Goal: Task Accomplishment & Management: Use online tool/utility

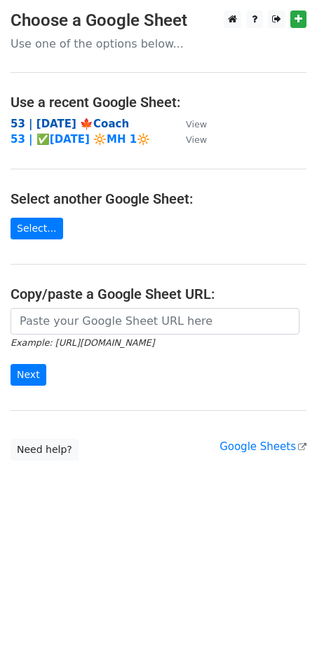
click at [50, 120] on strong "53 | [DATE] 🍁Coach" at bounding box center [70, 124] width 118 height 13
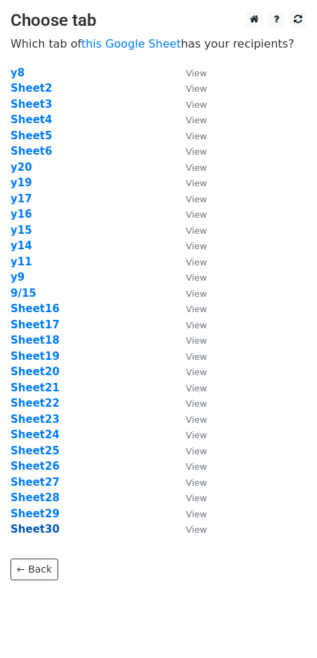
click at [38, 529] on strong "Sheet30" at bounding box center [35, 529] width 49 height 13
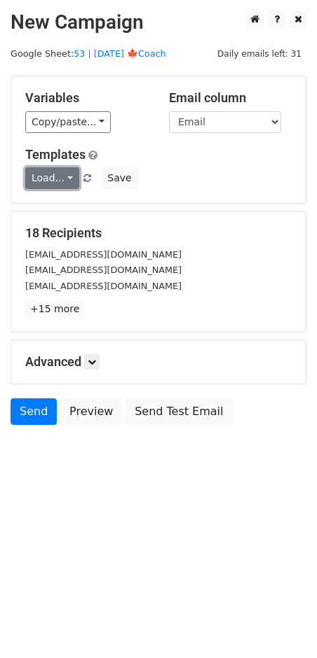
click at [56, 185] on link "Load..." at bounding box center [52, 178] width 54 height 22
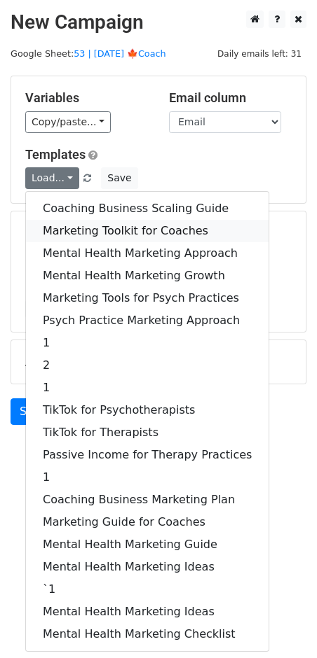
click at [91, 221] on link "Marketing Toolkit for Coaches" at bounding box center [147, 231] width 242 height 22
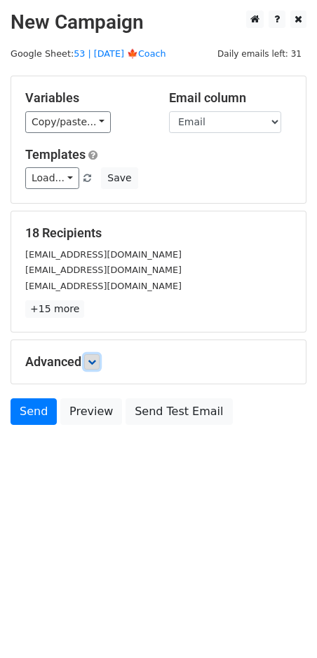
click at [92, 361] on icon at bounding box center [92, 362] width 8 height 8
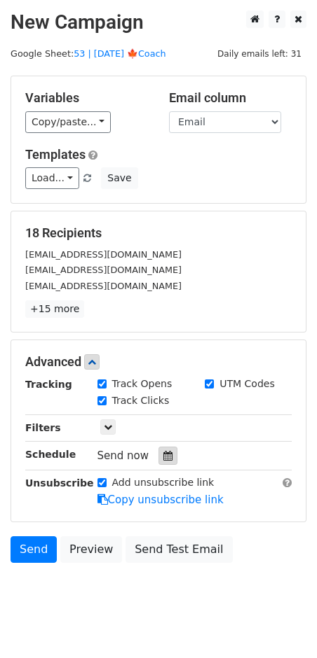
click at [158, 448] on div at bounding box center [167, 456] width 19 height 18
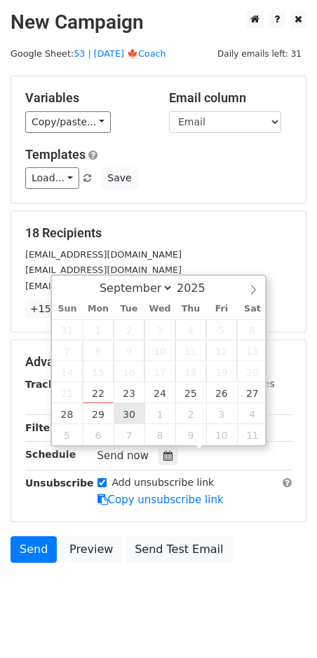
type input "2025-09-30 12:00"
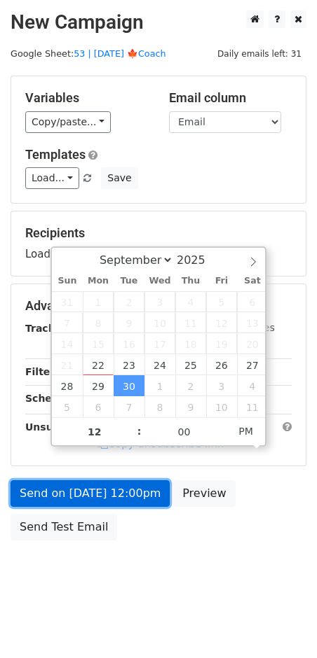
click at [123, 494] on link "Send on Sep 30 at 12:00pm" at bounding box center [90, 493] width 159 height 27
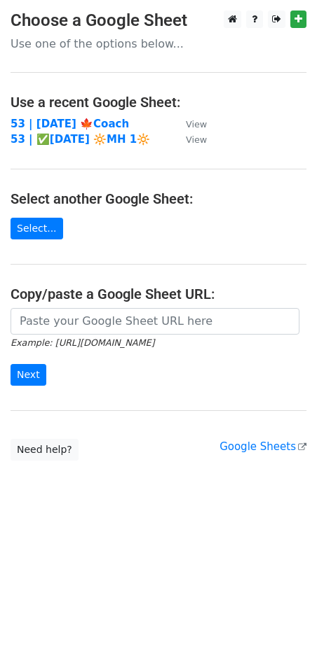
click at [71, 130] on tbody "53 | [DATE] 🍁Coach View 53 | ✅[DATE] 🔆MH 1🔆 View" at bounding box center [109, 132] width 196 height 32
click at [80, 123] on strong "53 | [DATE] 🍁Coach" at bounding box center [70, 124] width 118 height 13
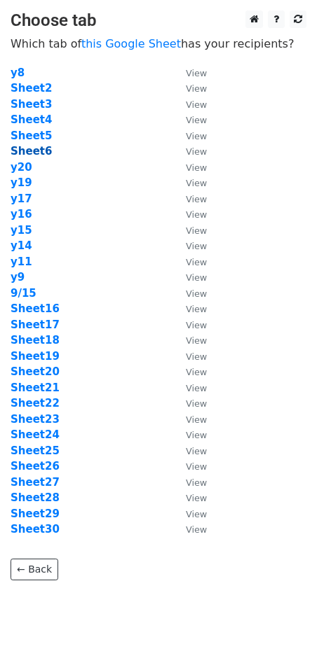
click at [25, 151] on strong "Sheet6" at bounding box center [31, 151] width 41 height 13
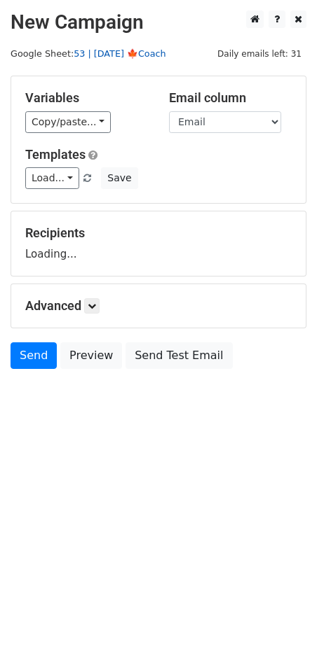
click at [126, 50] on link "53 | [DATE] 🍁Coach" at bounding box center [120, 53] width 92 height 11
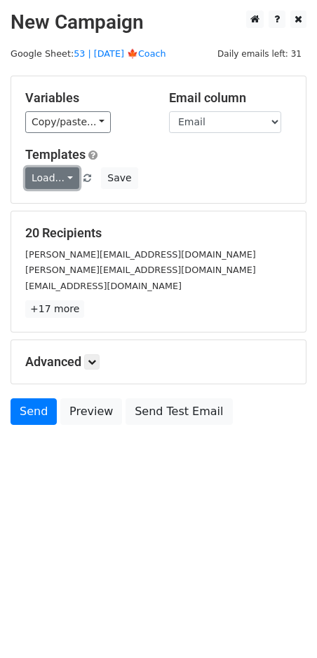
click at [46, 167] on link "Load..." at bounding box center [52, 178] width 54 height 22
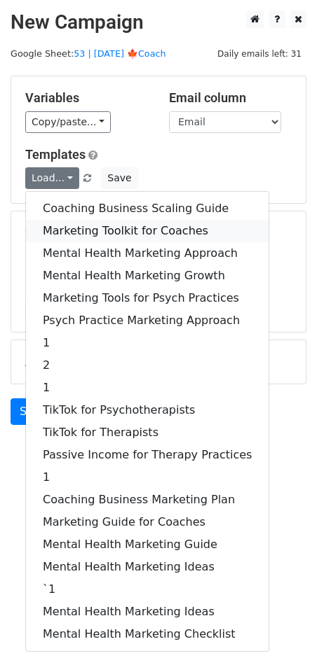
click at [112, 222] on link "Marketing Toolkit for Coaches" at bounding box center [147, 231] width 242 height 22
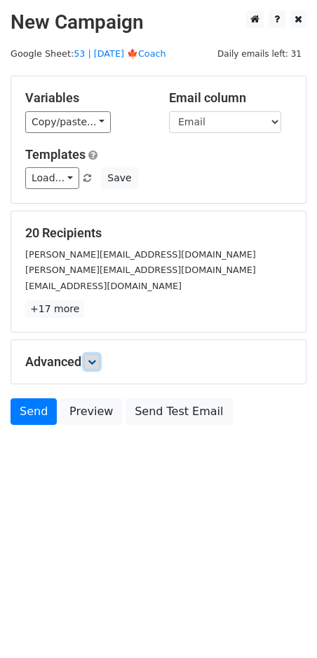
click at [96, 358] on icon at bounding box center [92, 362] width 8 height 8
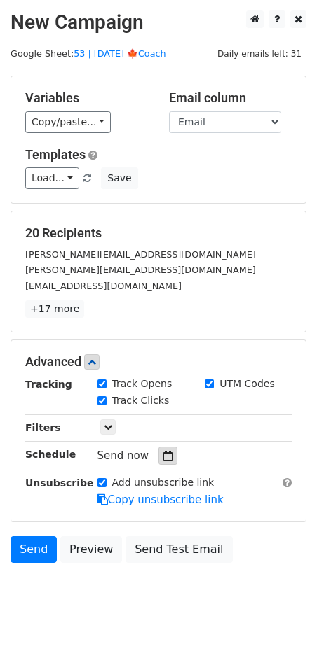
click at [162, 447] on div at bounding box center [167, 456] width 19 height 18
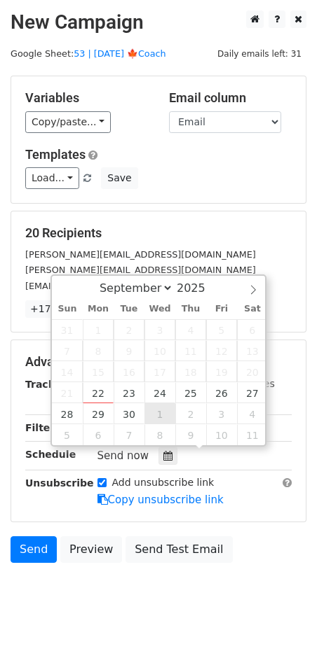
type input "2025-10-01 12:00"
select select "9"
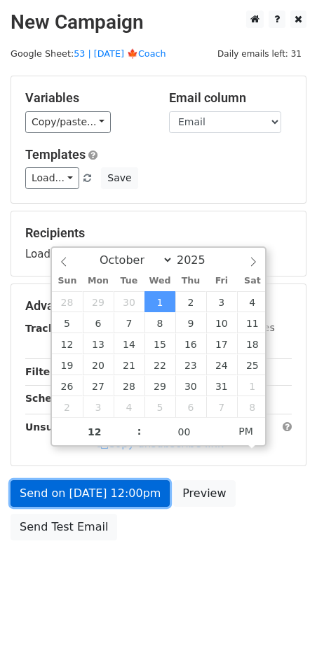
click at [98, 495] on link "Send on Oct 1 at 12:00pm" at bounding box center [90, 493] width 159 height 27
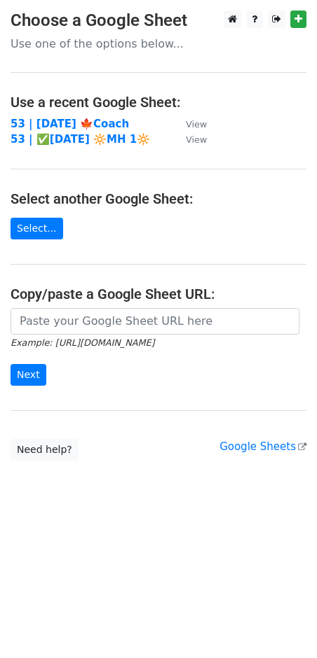
click at [106, 116] on td "53 | [DATE] 🍁Coach" at bounding box center [91, 124] width 161 height 16
click at [97, 123] on strong "53 | [DATE] 🍁Coach" at bounding box center [70, 124] width 118 height 13
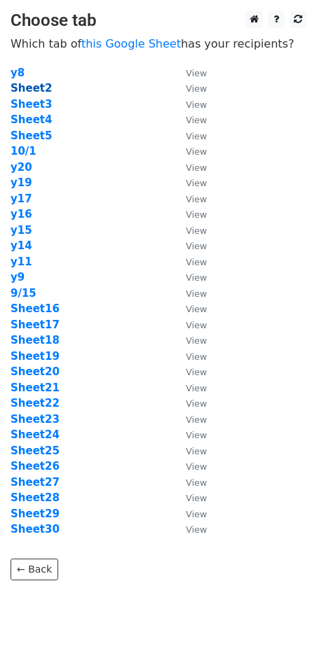
click at [35, 90] on strong "Sheet2" at bounding box center [31, 88] width 41 height 13
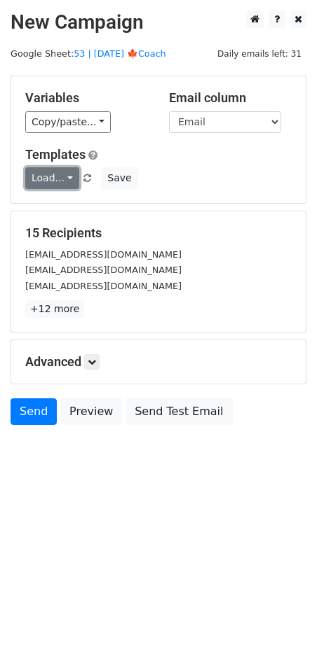
click at [42, 178] on link "Load..." at bounding box center [52, 178] width 54 height 22
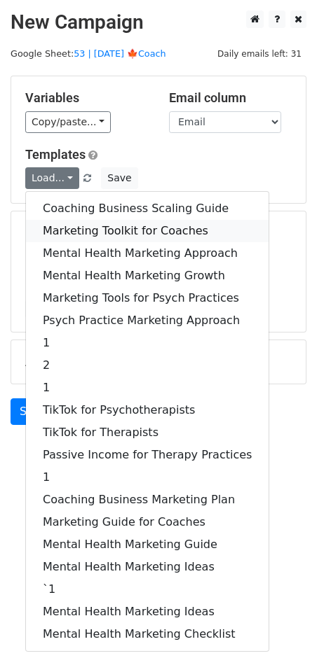
click at [102, 220] on link "Marketing Toolkit for Coaches" at bounding box center [147, 231] width 242 height 22
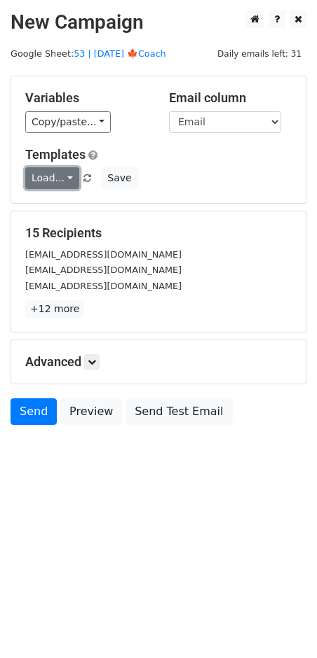
click at [53, 183] on link "Load..." at bounding box center [52, 178] width 54 height 22
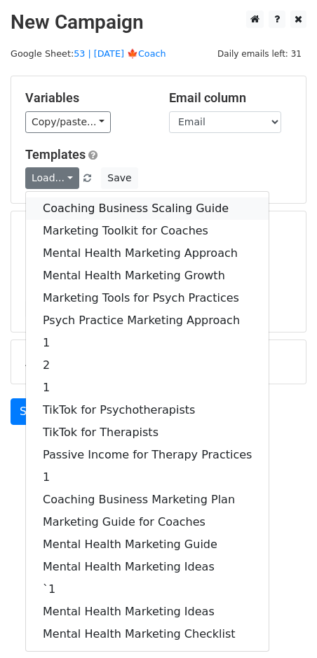
click at [109, 205] on link "Coaching Business Scaling Guide" at bounding box center [147, 209] width 242 height 22
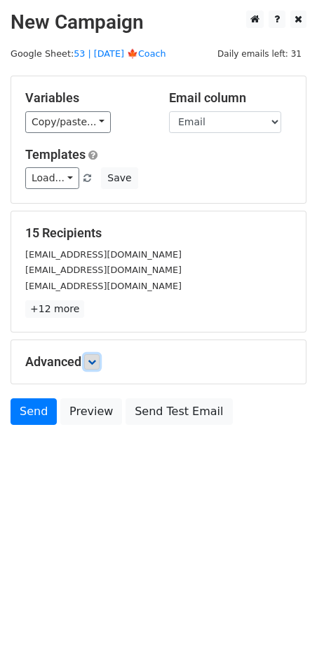
click at [91, 361] on icon at bounding box center [92, 362] width 8 height 8
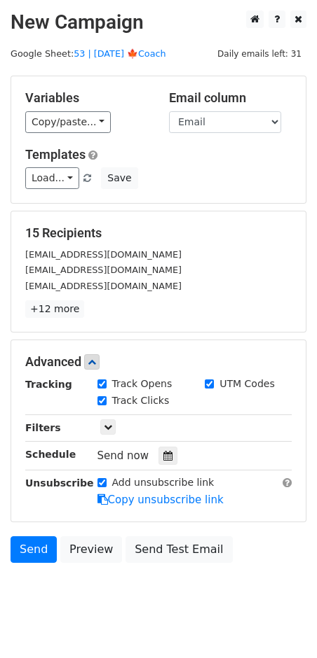
click at [165, 451] on icon at bounding box center [167, 456] width 9 height 10
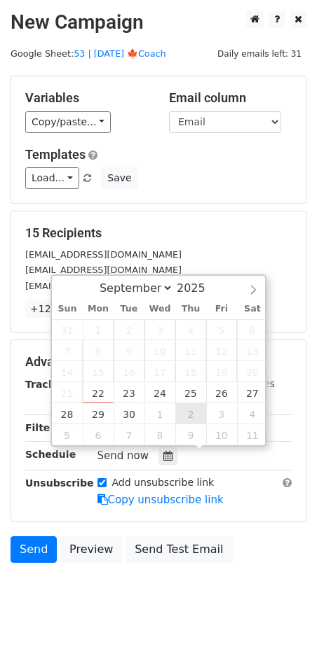
type input "2025-10-02 12:00"
select select "9"
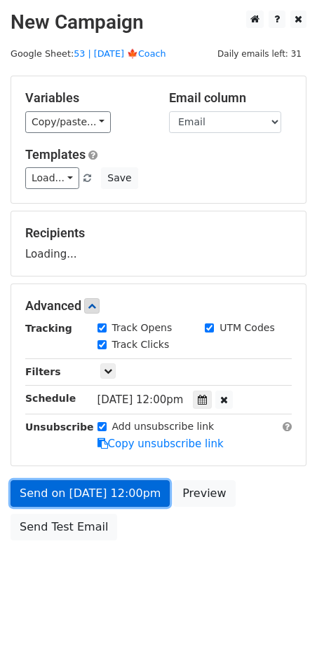
click at [123, 491] on link "Send on Oct 2 at 12:00pm" at bounding box center [90, 493] width 159 height 27
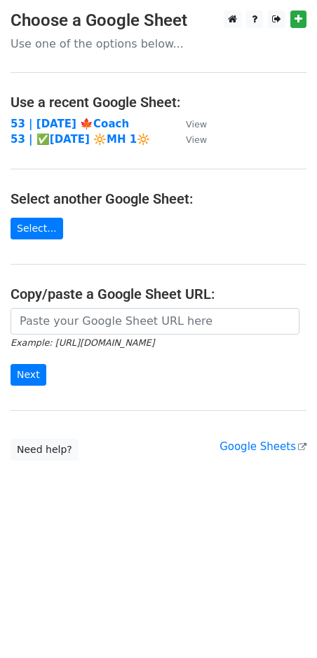
click at [97, 116] on td "53 | [DATE] 🍁Coach" at bounding box center [91, 124] width 161 height 16
click at [95, 122] on strong "53 | SEP 15 '25 🍁Coach" at bounding box center [70, 124] width 118 height 13
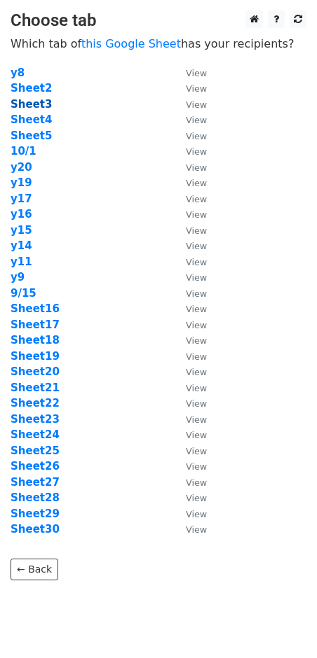
click at [39, 107] on strong "Sheet3" at bounding box center [31, 104] width 41 height 13
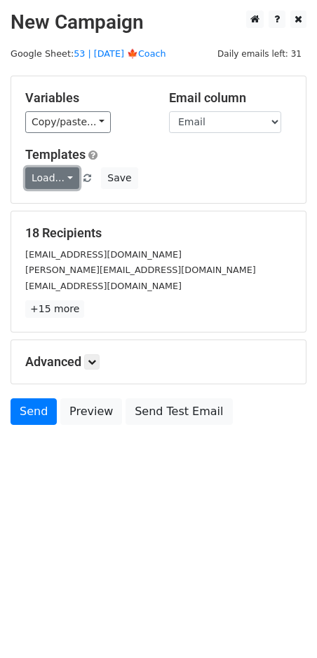
click at [51, 176] on link "Load..." at bounding box center [52, 178] width 54 height 22
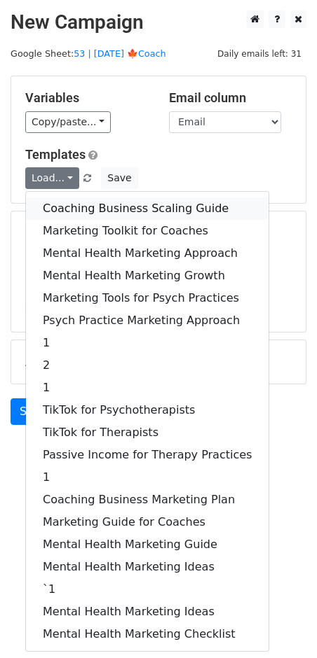
click at [127, 212] on link "Coaching Business Scaling Guide" at bounding box center [147, 209] width 242 height 22
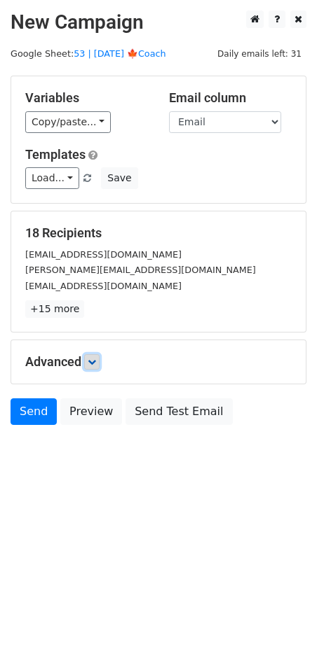
click at [94, 360] on icon at bounding box center [92, 362] width 8 height 8
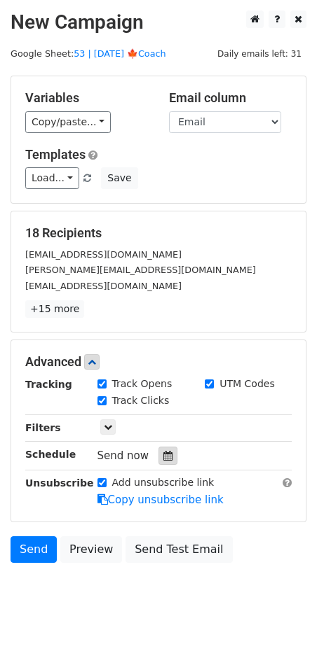
click at [163, 457] on icon at bounding box center [167, 456] width 9 height 10
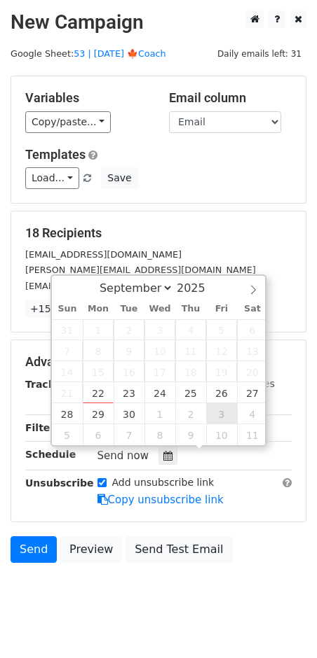
type input "2025-10-03 12:00"
select select "9"
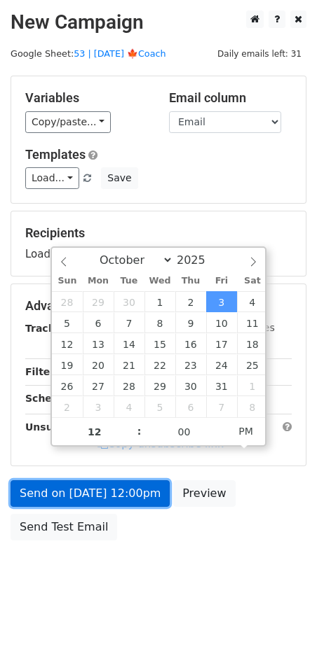
click at [105, 492] on link "Send on Oct 3 at 12:00pm" at bounding box center [90, 493] width 159 height 27
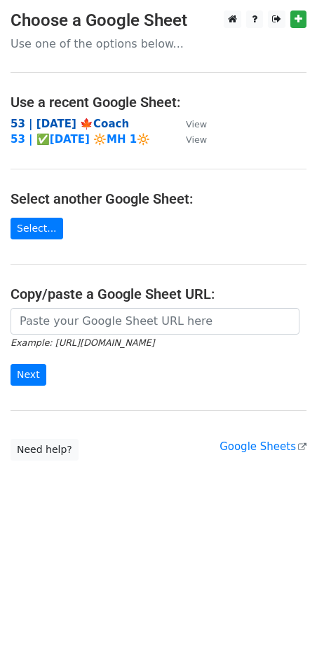
click at [102, 125] on strong "53 | SEP 15 '25 🍁Coach" at bounding box center [70, 124] width 118 height 13
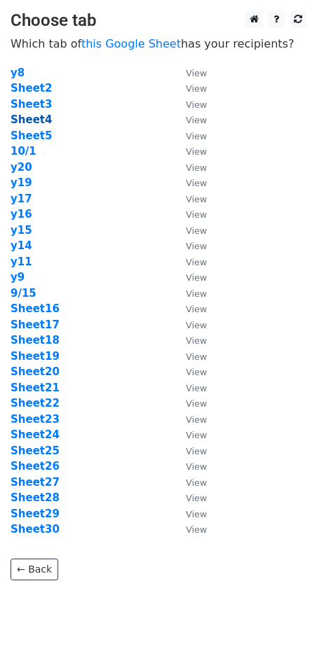
click at [36, 118] on strong "Sheet4" at bounding box center [31, 119] width 41 height 13
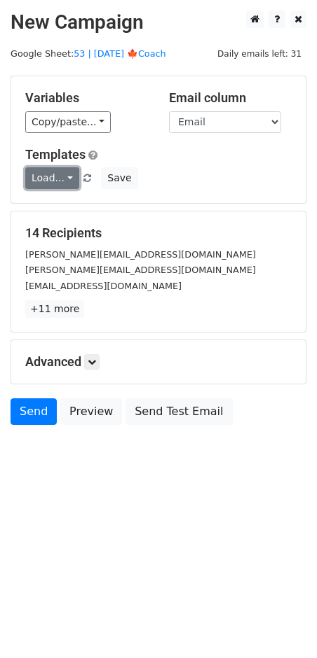
click at [48, 169] on link "Load..." at bounding box center [52, 178] width 54 height 22
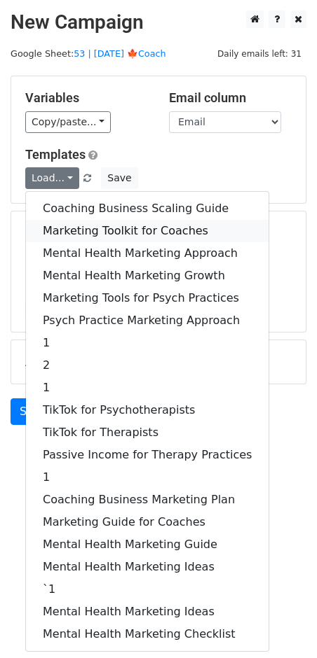
click at [123, 223] on link "Marketing Toolkit for Coaches" at bounding box center [147, 231] width 242 height 22
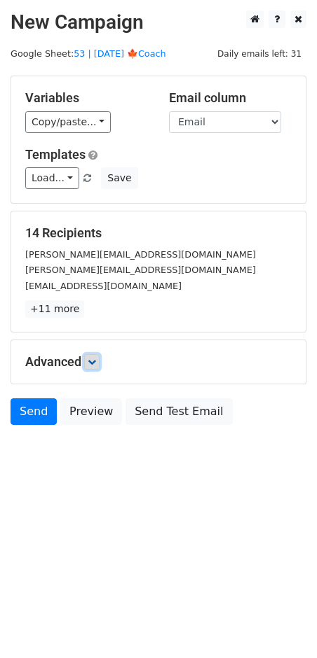
click at [99, 362] on link at bounding box center [91, 361] width 15 height 15
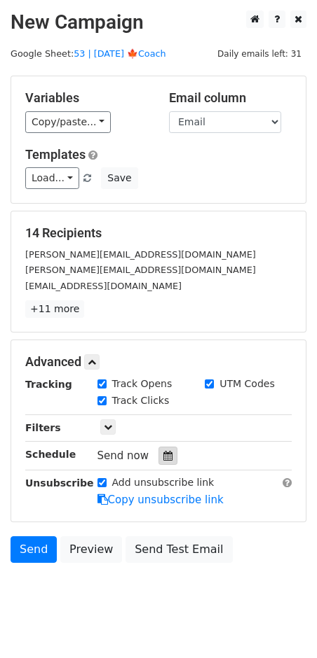
click at [162, 459] on div at bounding box center [167, 456] width 19 height 18
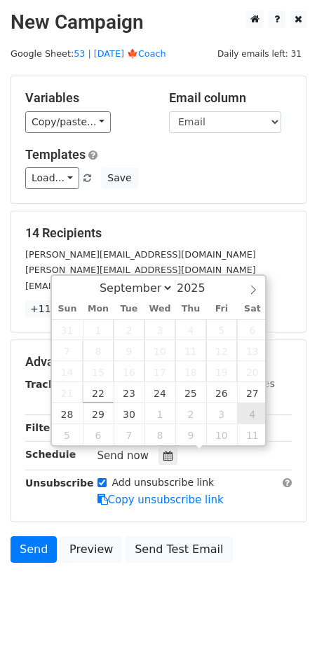
type input "2025-10-04 12:00"
select select "9"
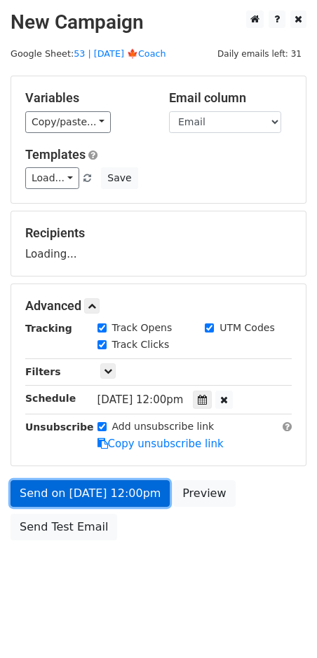
click at [128, 485] on link "Send on Oct 4 at 12:00pm" at bounding box center [90, 493] width 159 height 27
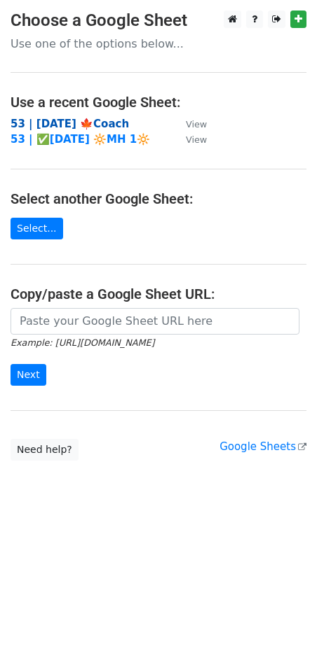
click at [90, 123] on strong "53 | [DATE] 🍁Coach" at bounding box center [70, 124] width 118 height 13
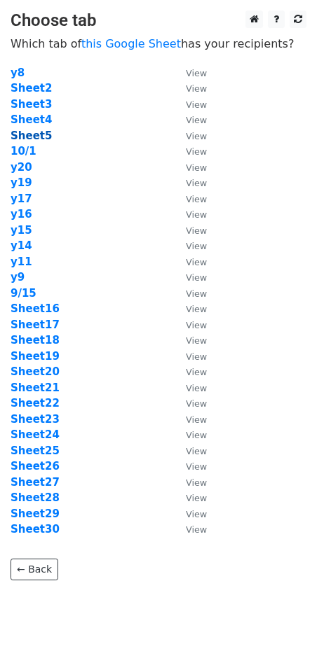
click at [22, 131] on strong "Sheet5" at bounding box center [31, 136] width 41 height 13
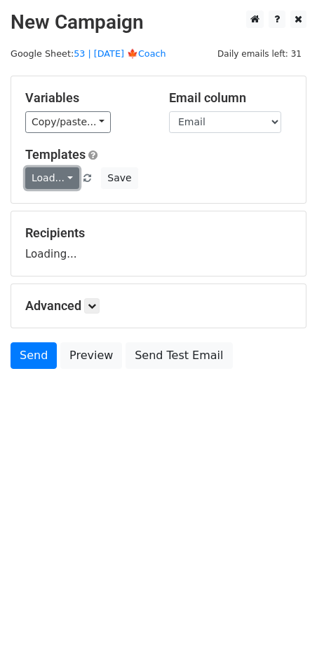
click at [53, 181] on link "Load..." at bounding box center [52, 178] width 54 height 22
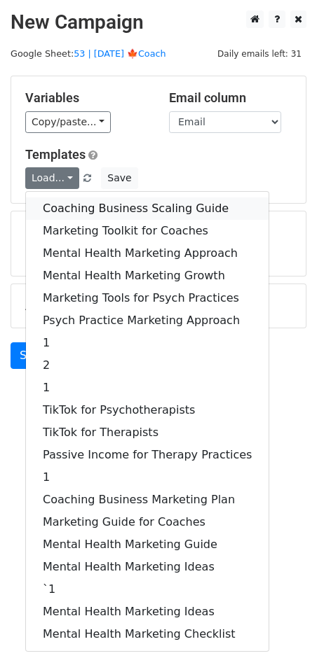
click at [97, 209] on link "Coaching Business Scaling Guide" at bounding box center [147, 209] width 242 height 22
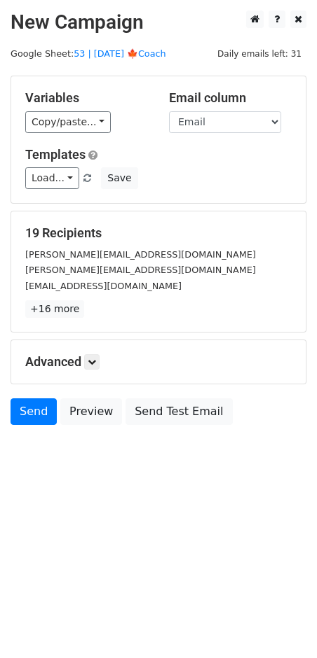
click at [92, 349] on div "Advanced Tracking Track Opens UTM Codes Track Clicks Filters Only include sprea…" at bounding box center [158, 361] width 294 height 43
click at [96, 360] on icon at bounding box center [92, 362] width 8 height 8
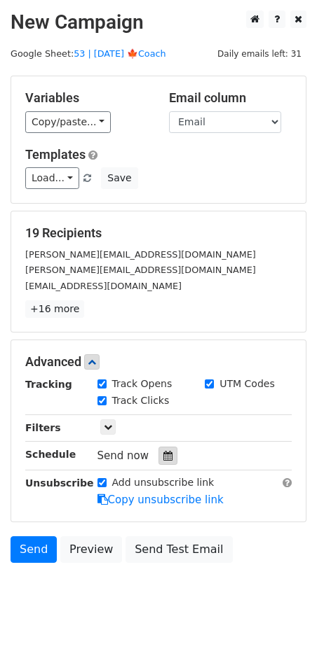
click at [158, 447] on div at bounding box center [167, 456] width 19 height 18
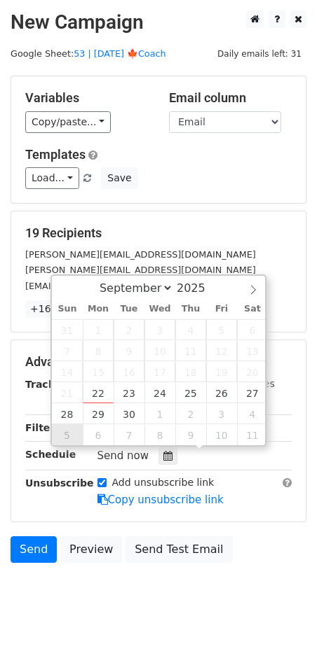
type input "2025-10-05 12:00"
select select "9"
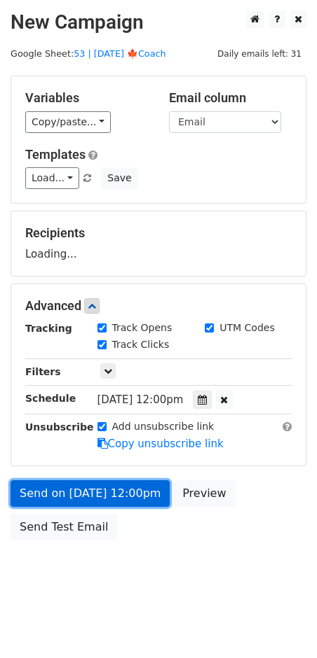
click at [75, 505] on link "Send on Oct 5 at 12:00pm" at bounding box center [90, 493] width 159 height 27
